Goal: Navigation & Orientation: Find specific page/section

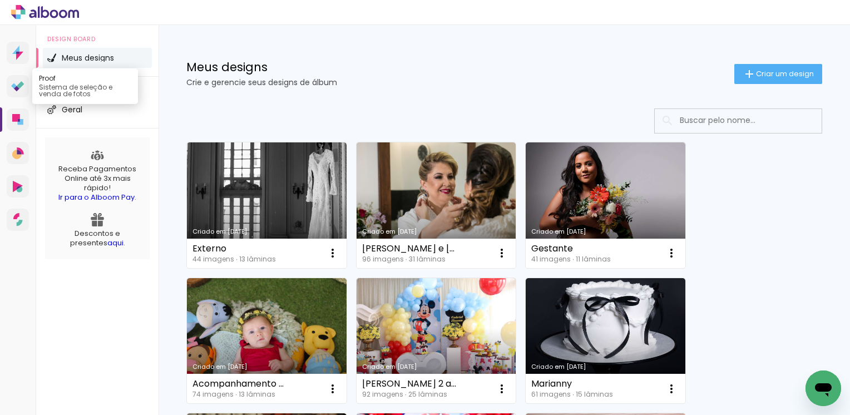
click at [13, 82] on icon at bounding box center [17, 86] width 13 height 11
